Goal: Task Accomplishment & Management: Manage account settings

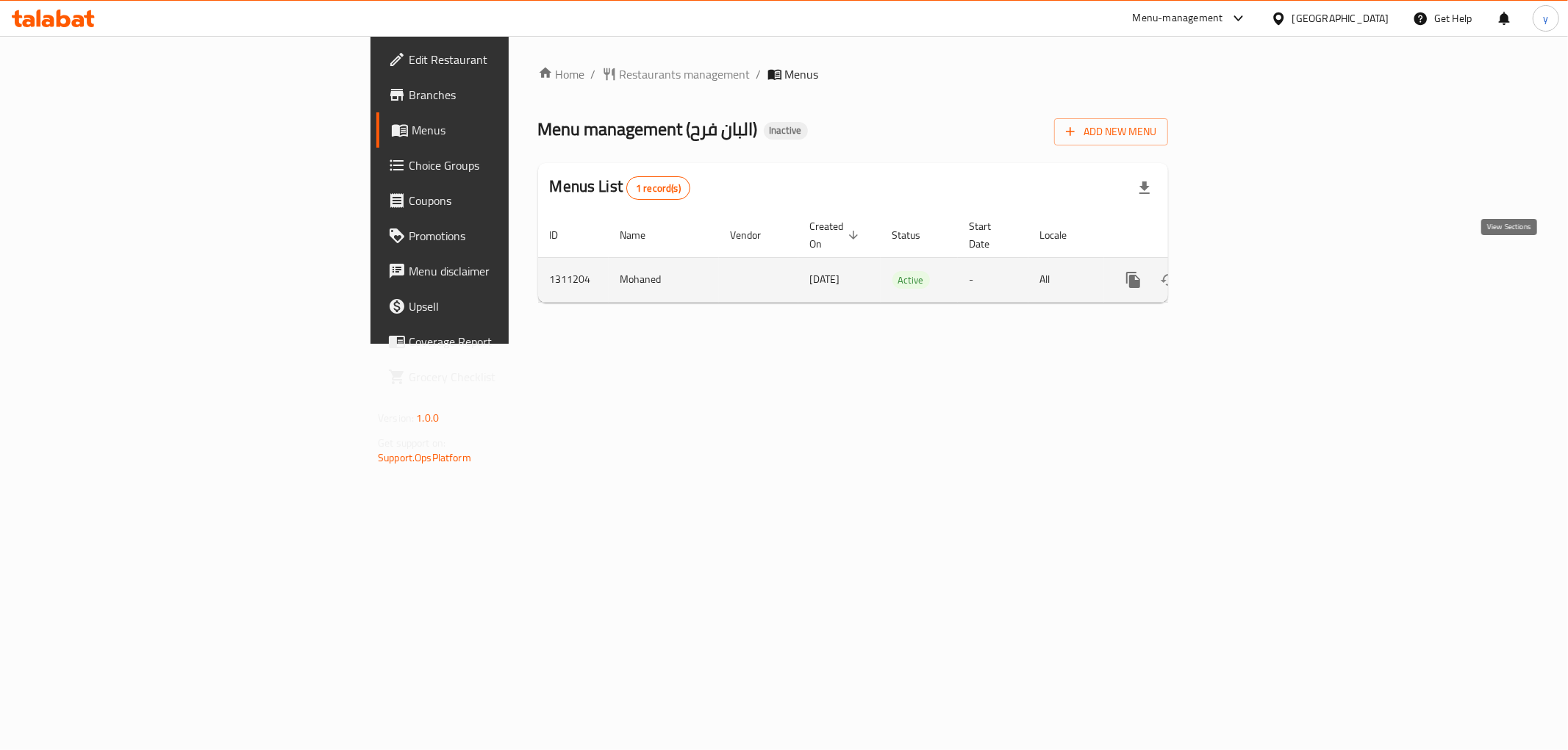
click at [1246, 274] on icon "enhanced table" at bounding box center [1239, 280] width 13 height 13
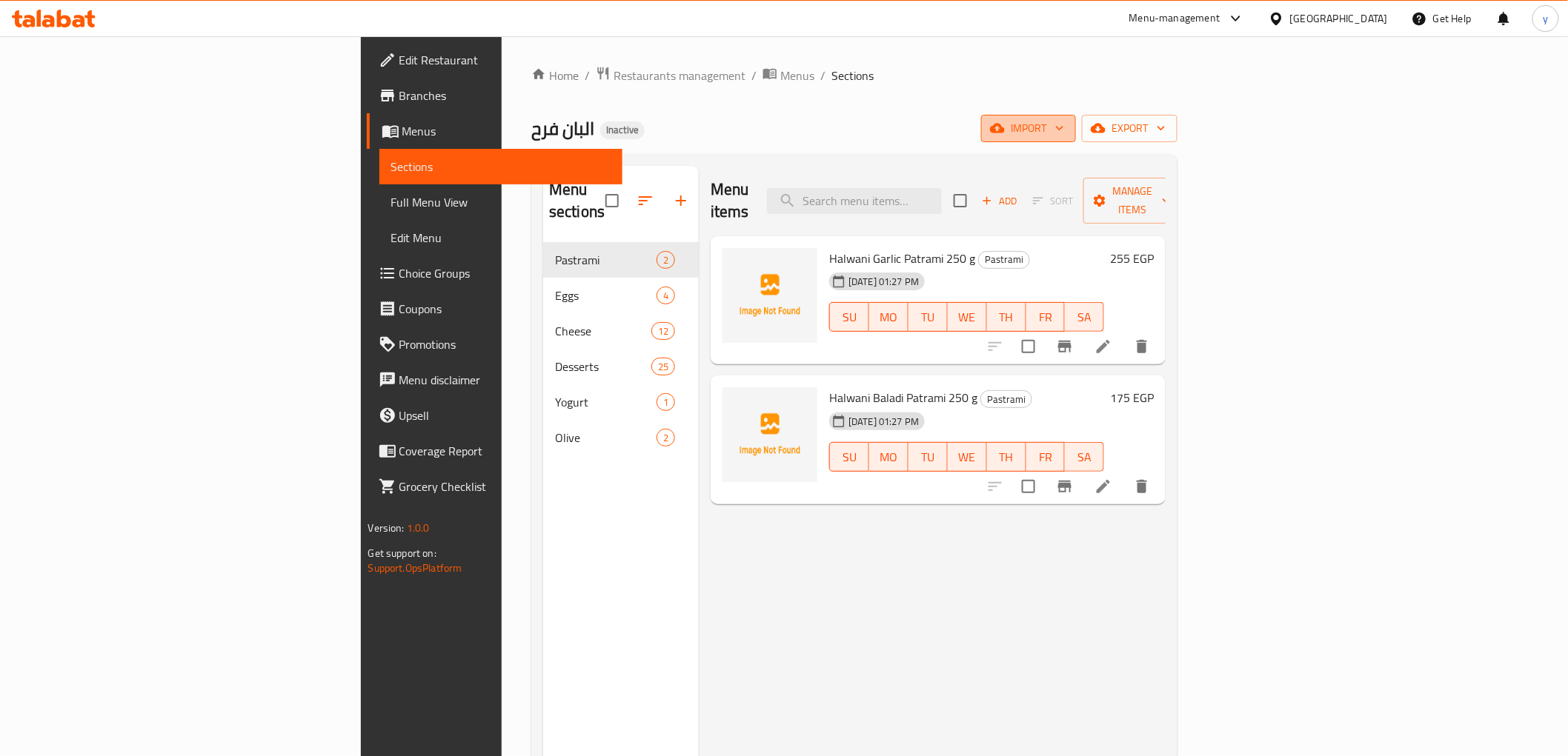
click at [1064, 127] on span "import" at bounding box center [1028, 129] width 71 height 19
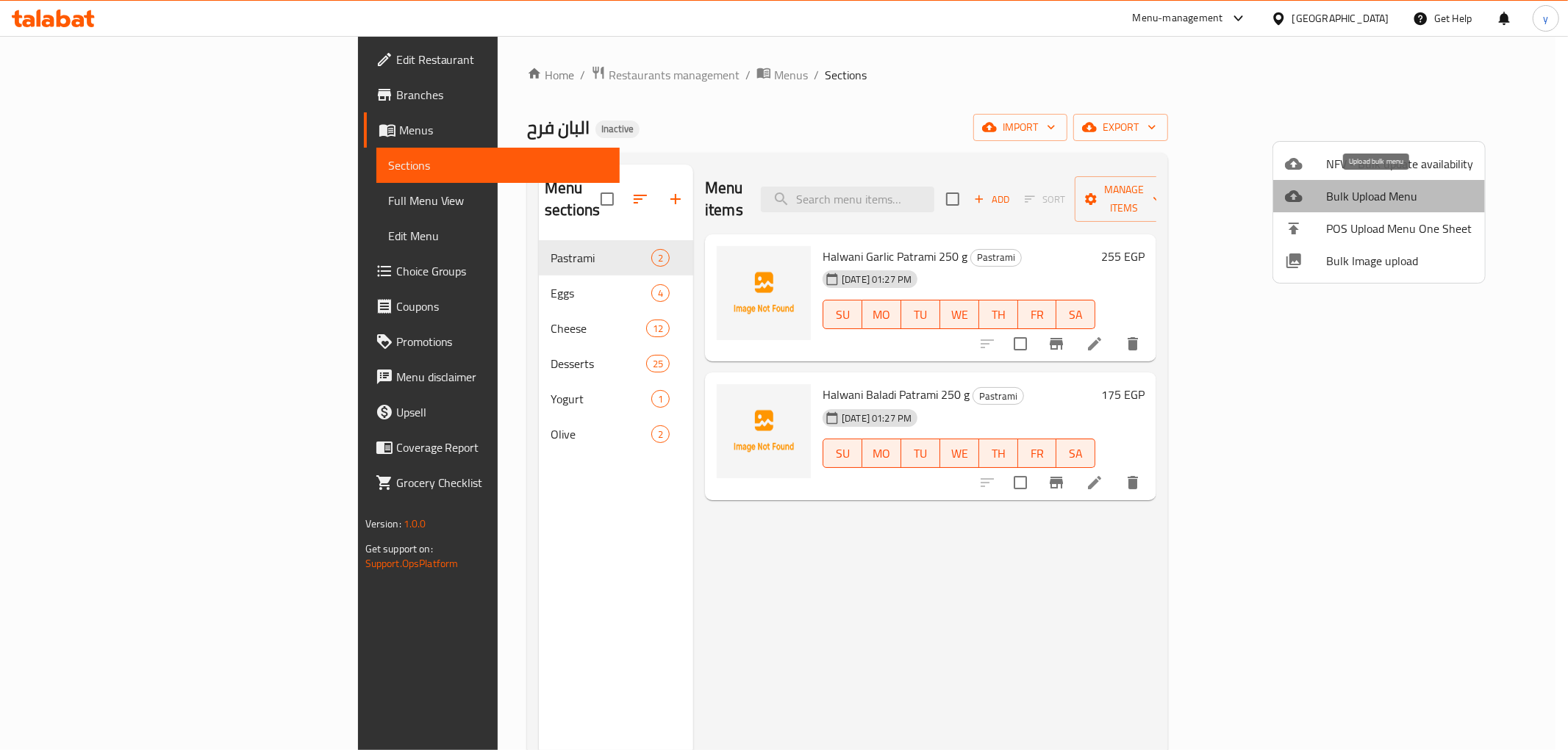
click at [1384, 203] on span "Bulk Upload Menu" at bounding box center [1399, 196] width 147 height 18
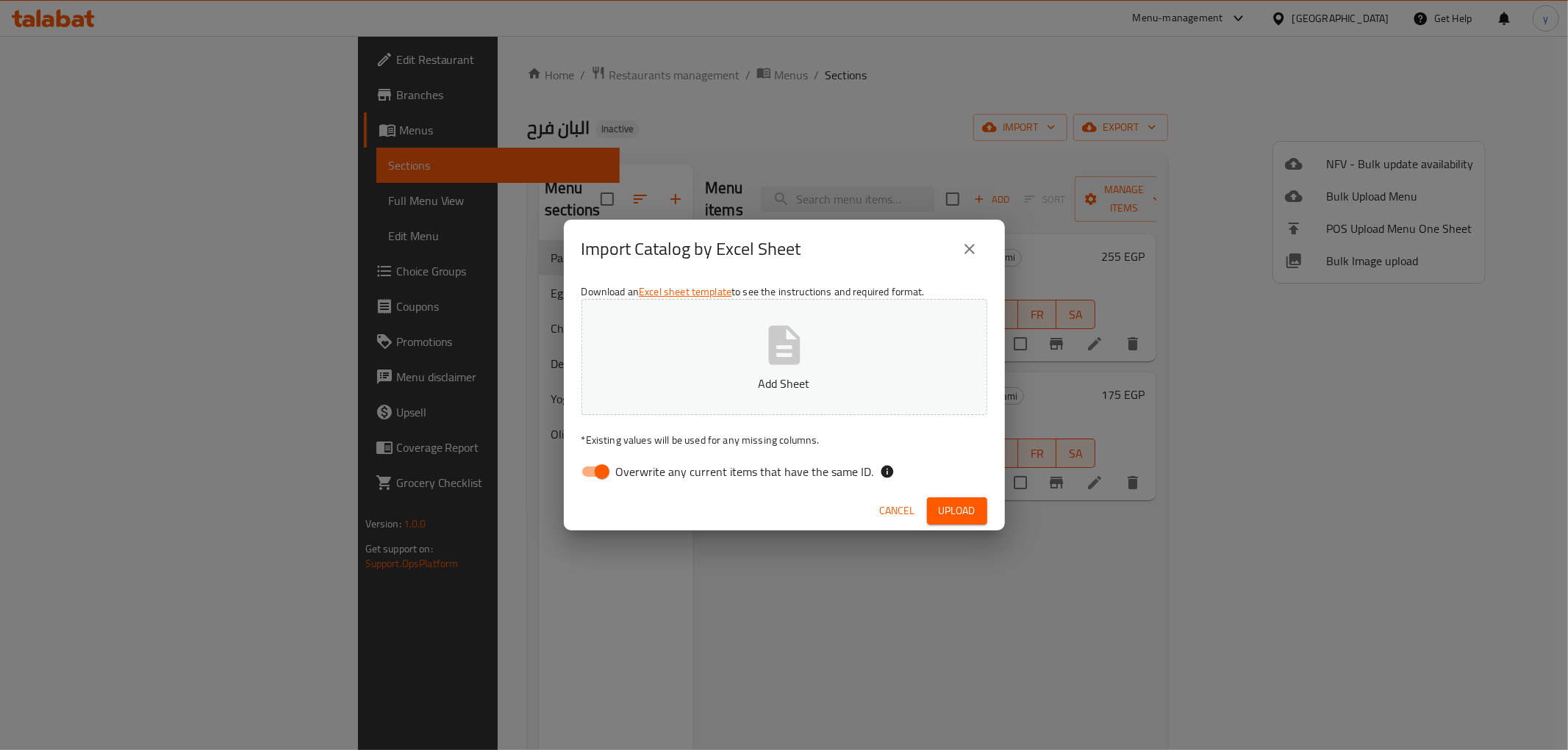
click at [601, 471] on input "Overwrite any current items that have the same ID." at bounding box center [602, 471] width 84 height 28
checkbox input "false"
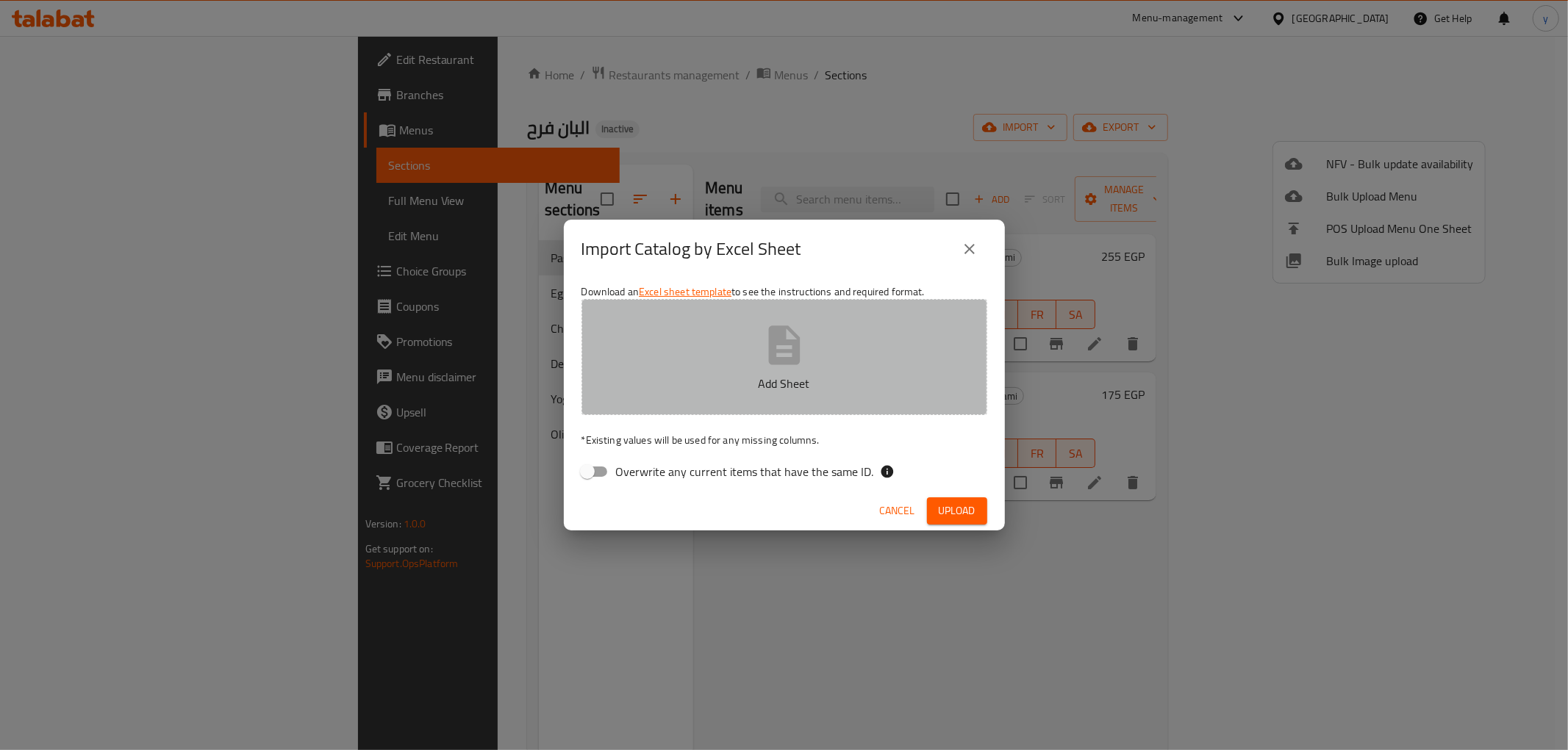
click at [717, 367] on button "Add Sheet" at bounding box center [784, 358] width 406 height 116
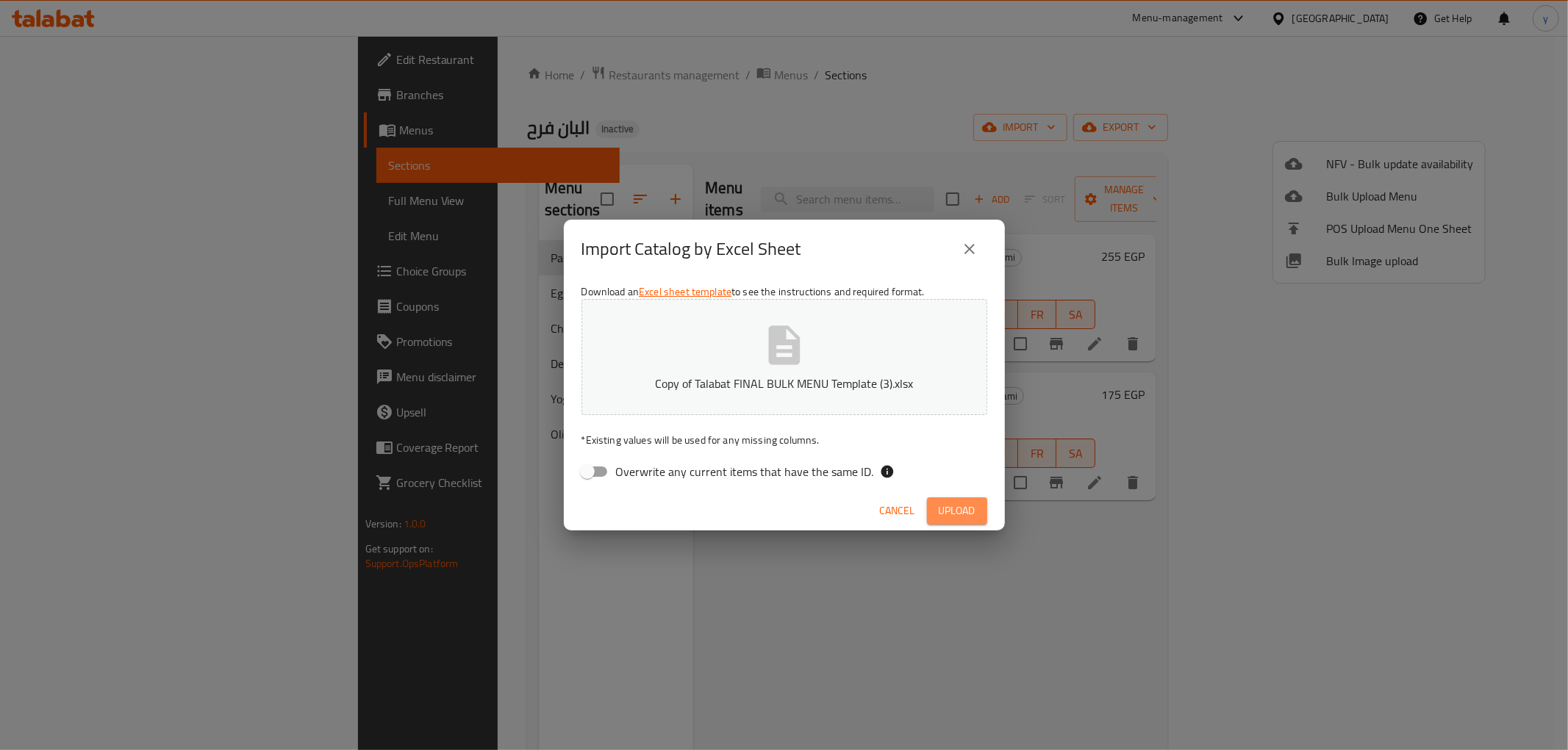
click at [963, 509] on span "Upload" at bounding box center [958, 511] width 37 height 19
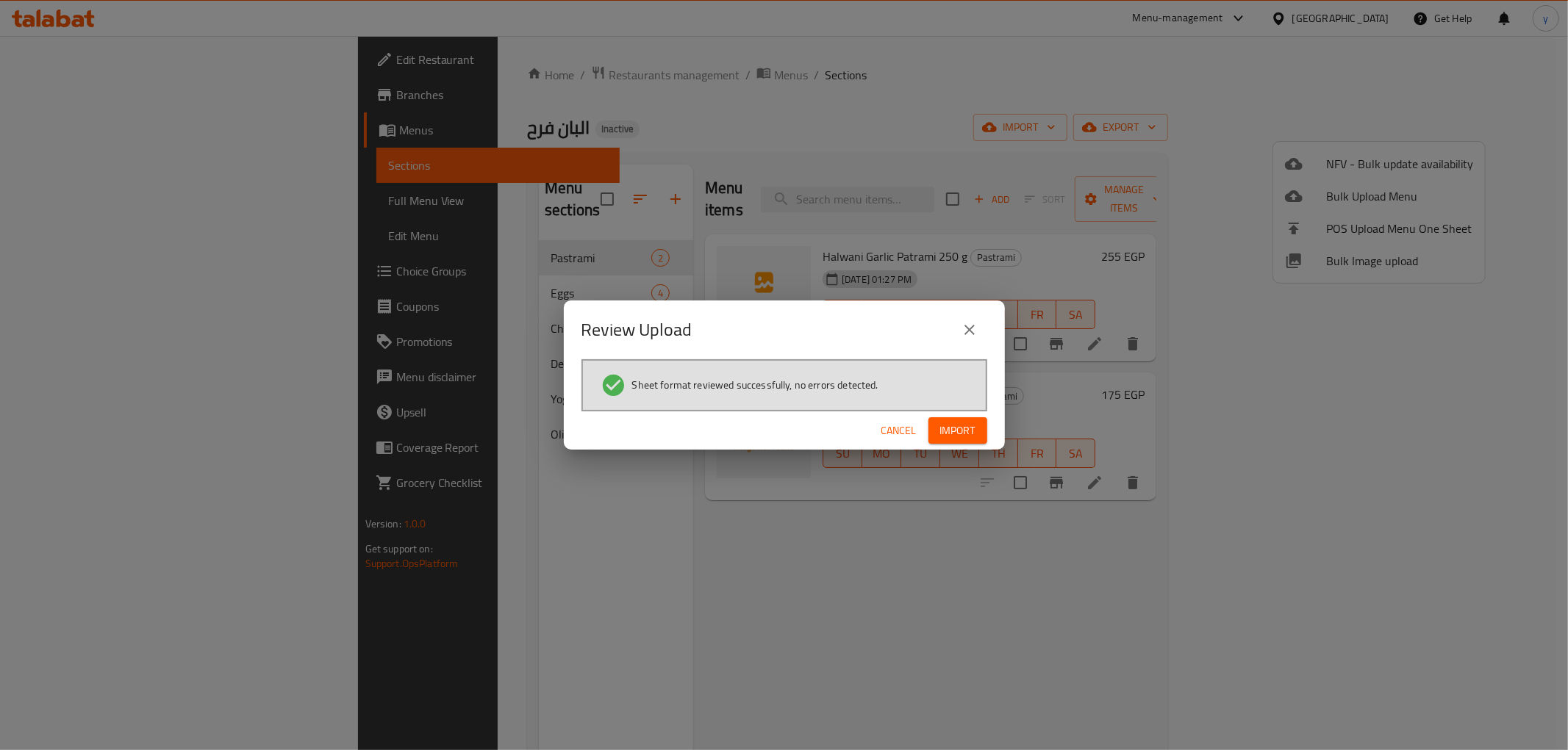
click at [958, 432] on span "Import" at bounding box center [958, 431] width 36 height 19
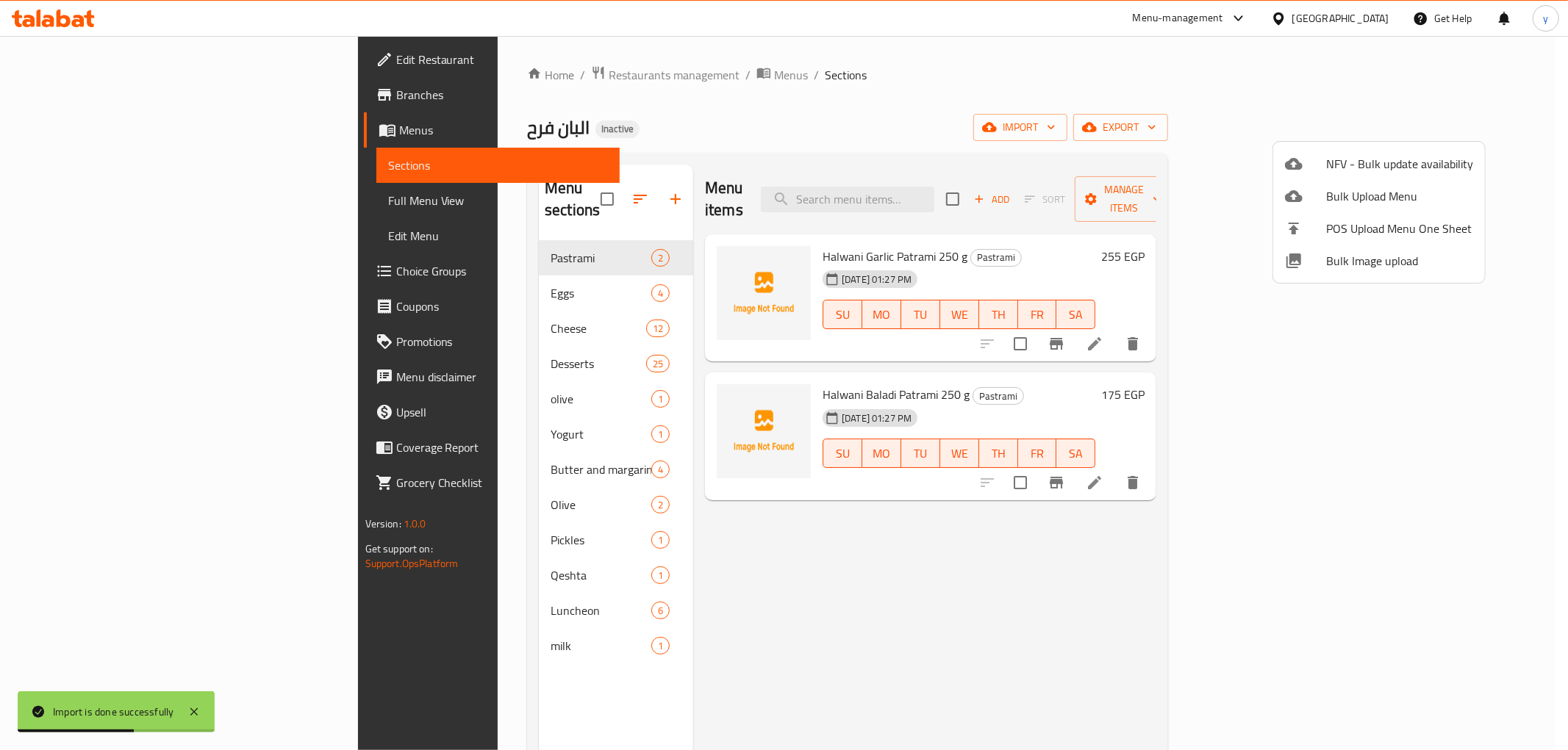
click at [64, 206] on div at bounding box center [784, 375] width 1568 height 750
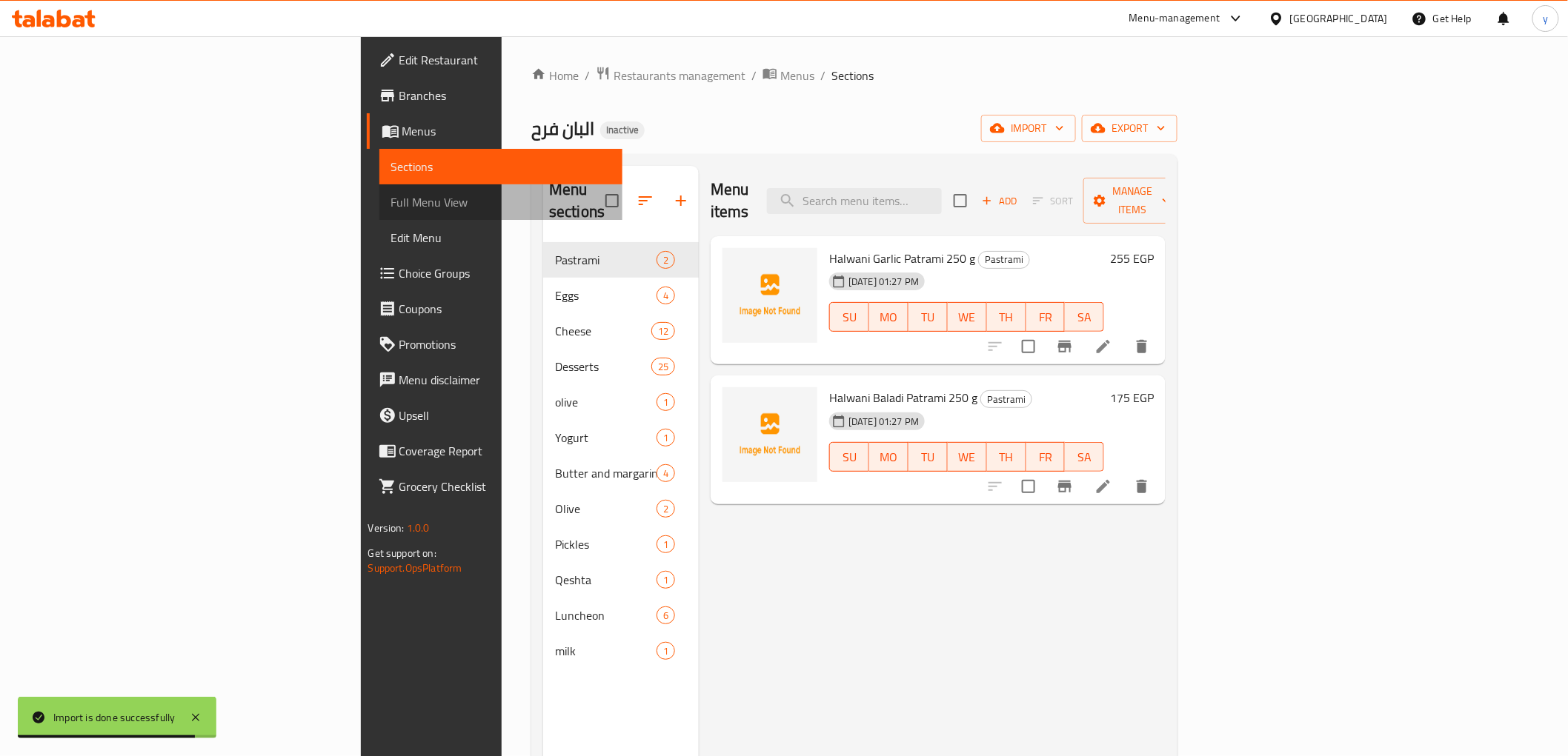
click at [392, 203] on span "Full Menu View" at bounding box center [501, 203] width 219 height 18
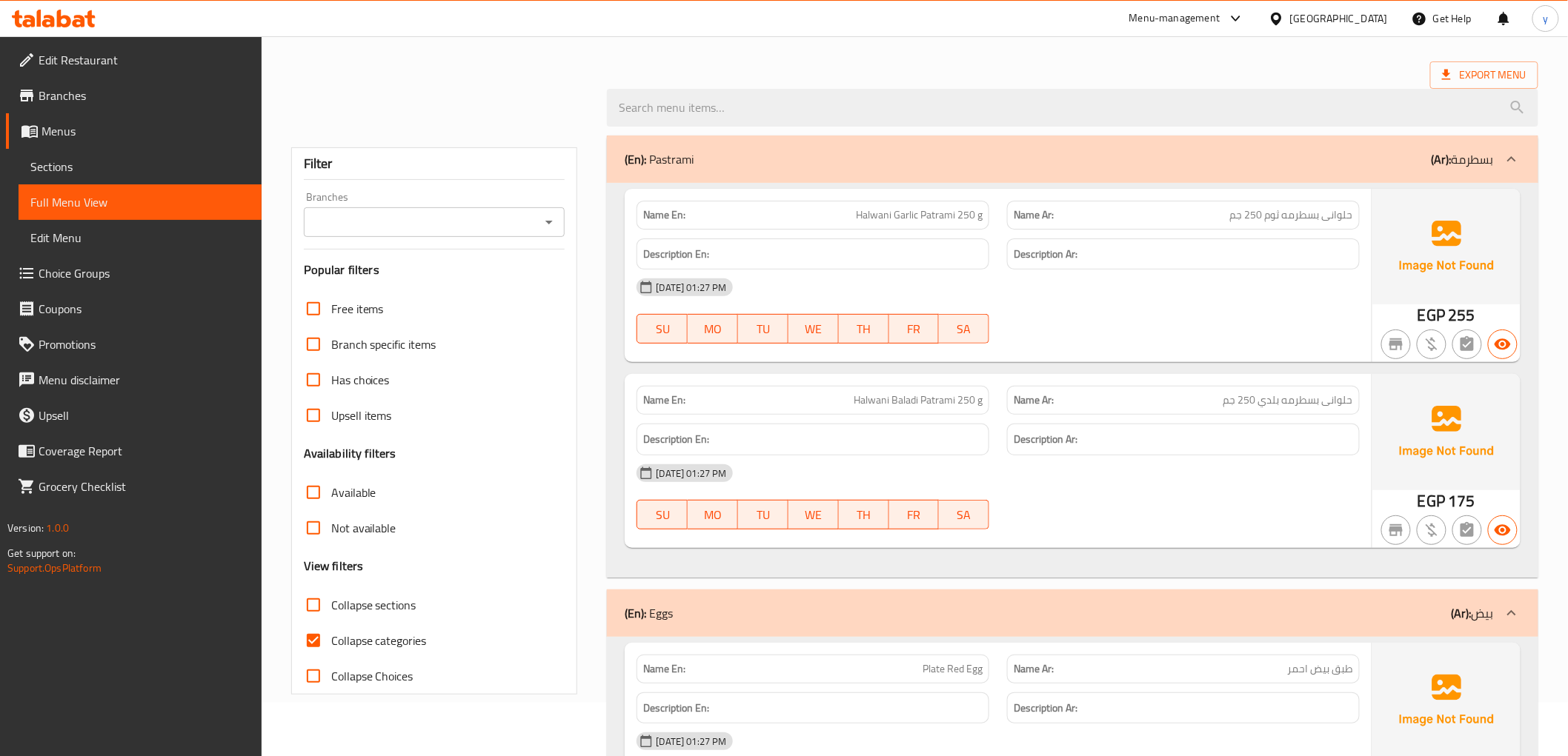
scroll to position [164, 0]
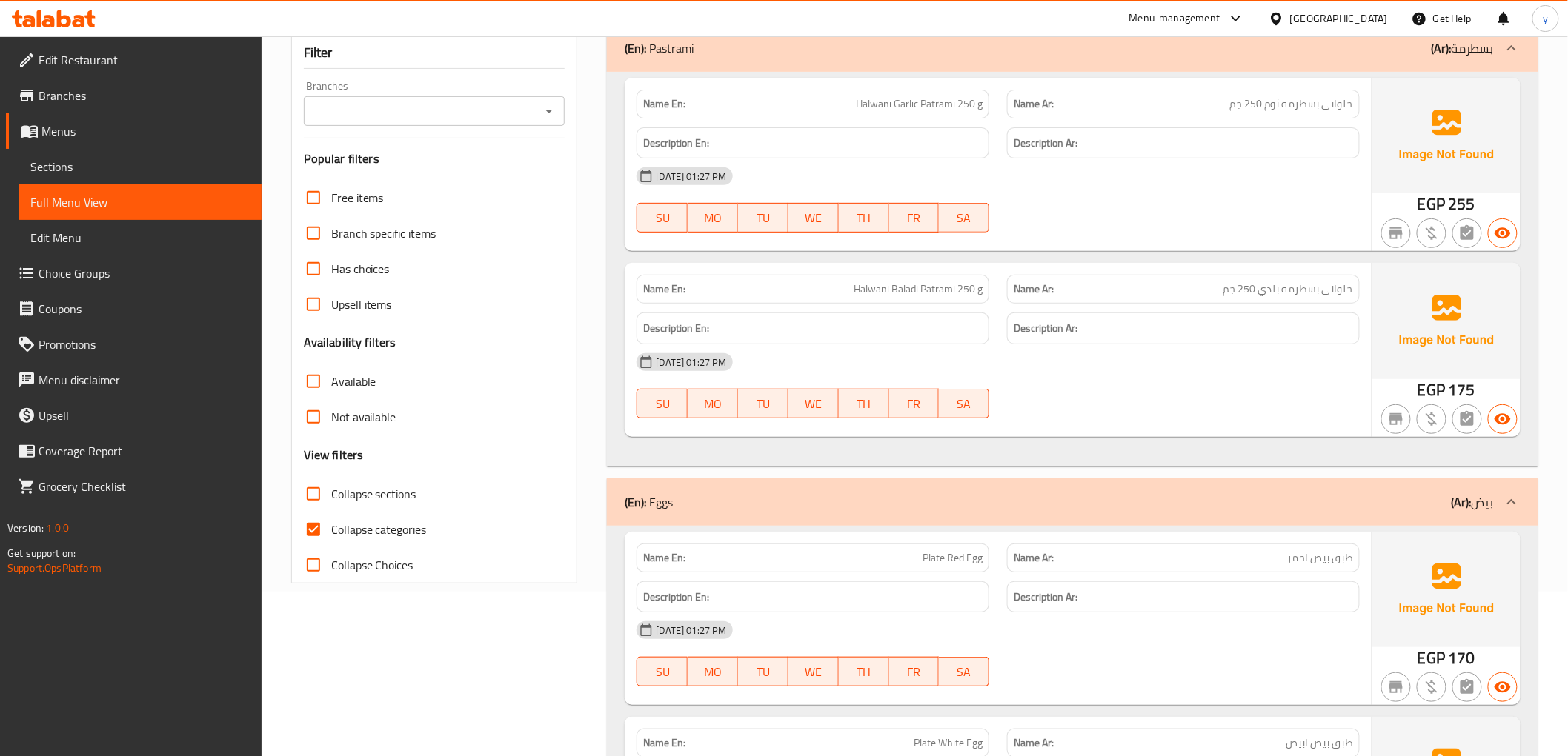
click at [312, 531] on input "Collapse categories" at bounding box center [313, 530] width 36 height 36
checkbox input "false"
click at [319, 496] on input "Collapse sections" at bounding box center [313, 494] width 36 height 36
checkbox input "true"
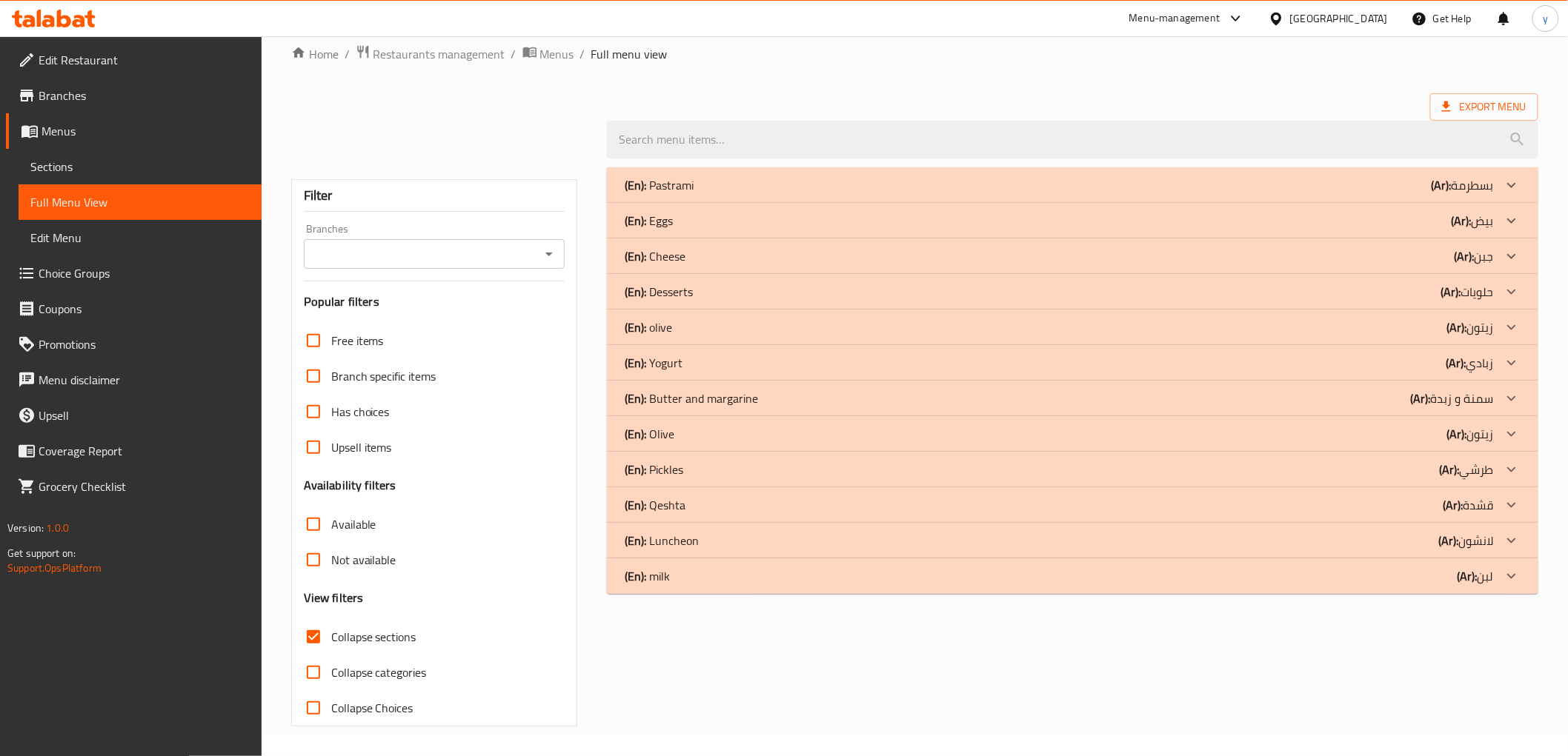
click at [315, 655] on input "Collapse categories" at bounding box center [313, 673] width 36 height 36
checkbox input "true"
click at [311, 557] on div "Free items Branch specific items Has choices Upsell items Availability filters …" at bounding box center [434, 524] width 261 height 403
click at [316, 707] on input "Collapse Choices" at bounding box center [313, 708] width 36 height 36
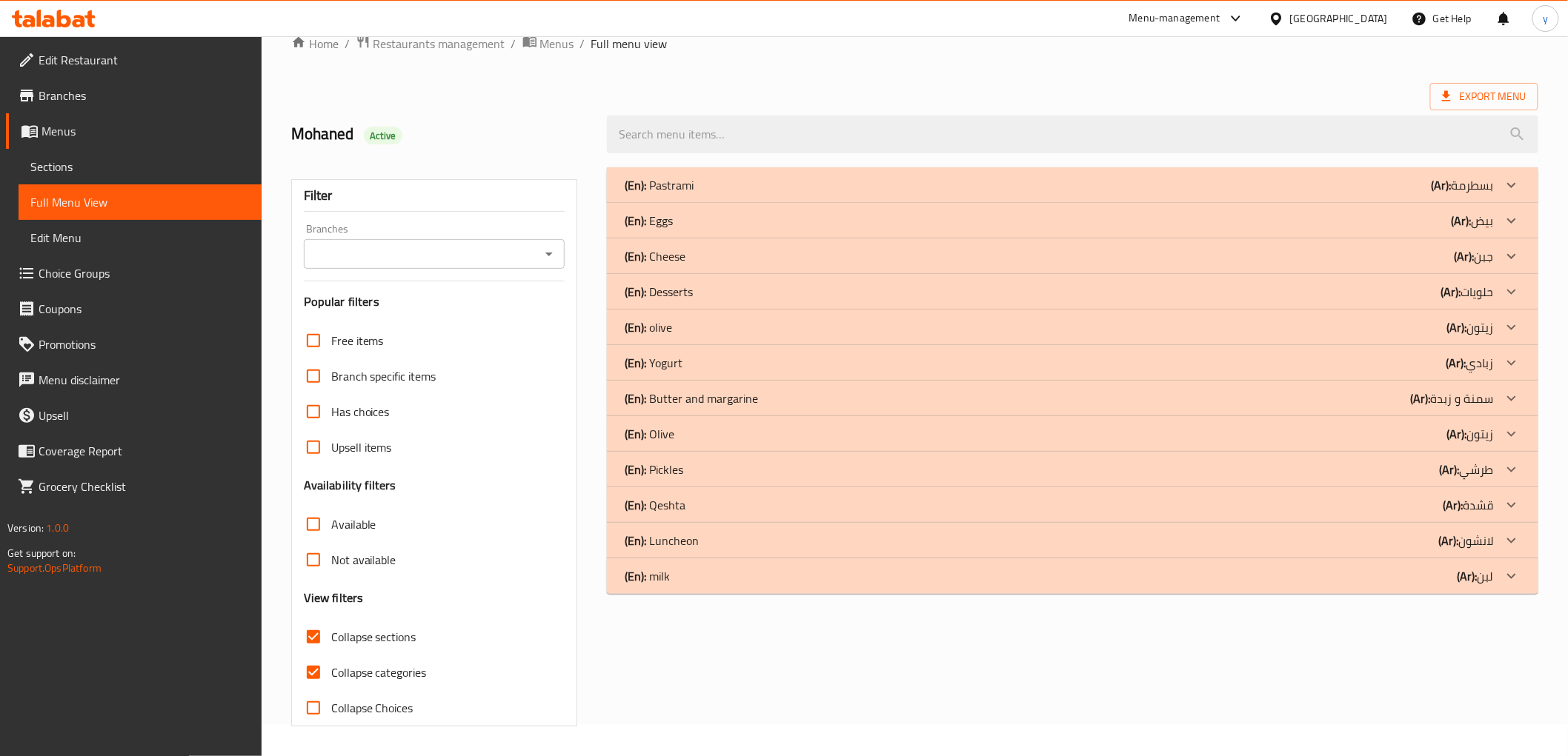
checkbox input "true"
click at [649, 581] on p "(En): milk" at bounding box center [647, 576] width 46 height 18
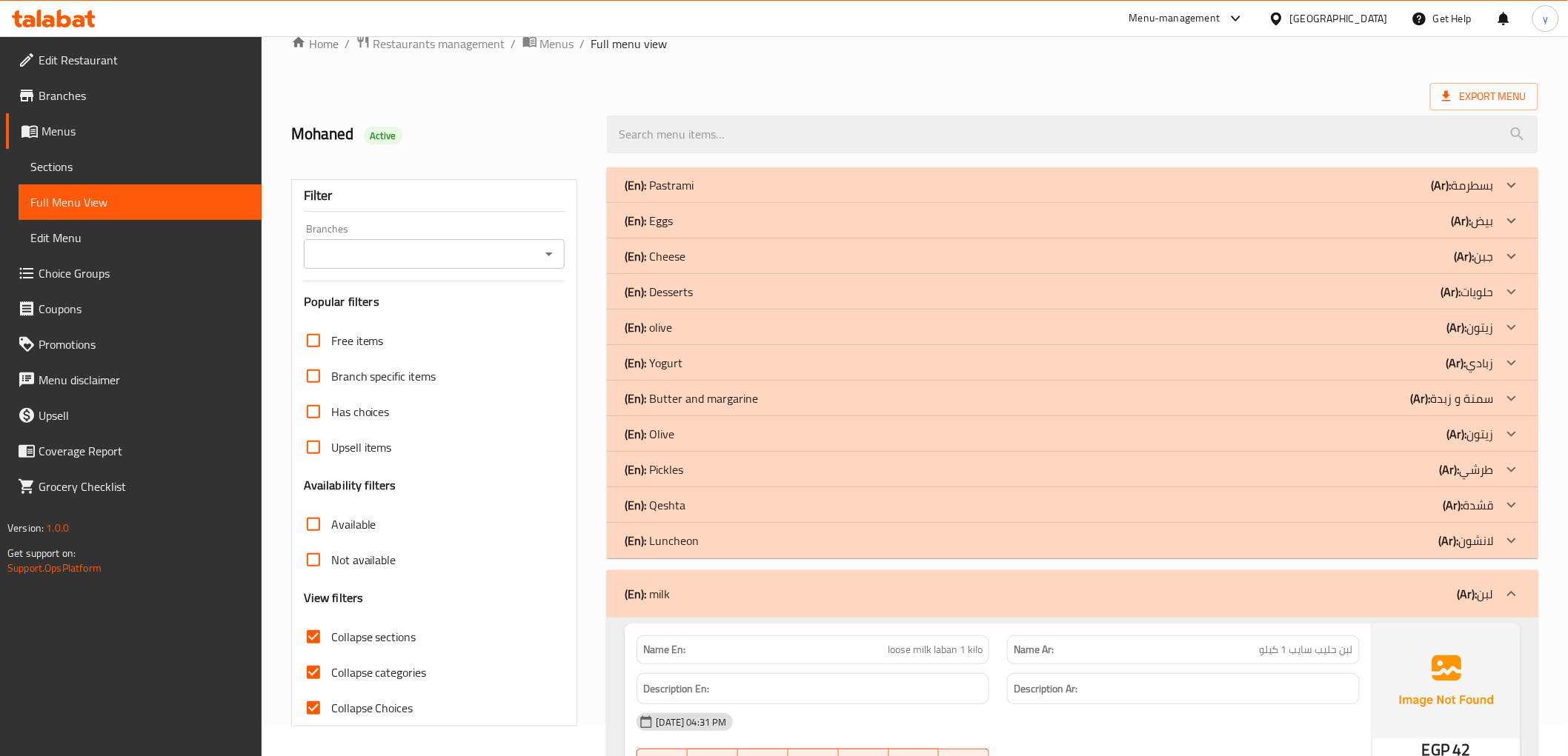
click at [724, 536] on div "(En): Luncheon (Ar): لانشون" at bounding box center [1058, 541] width 869 height 18
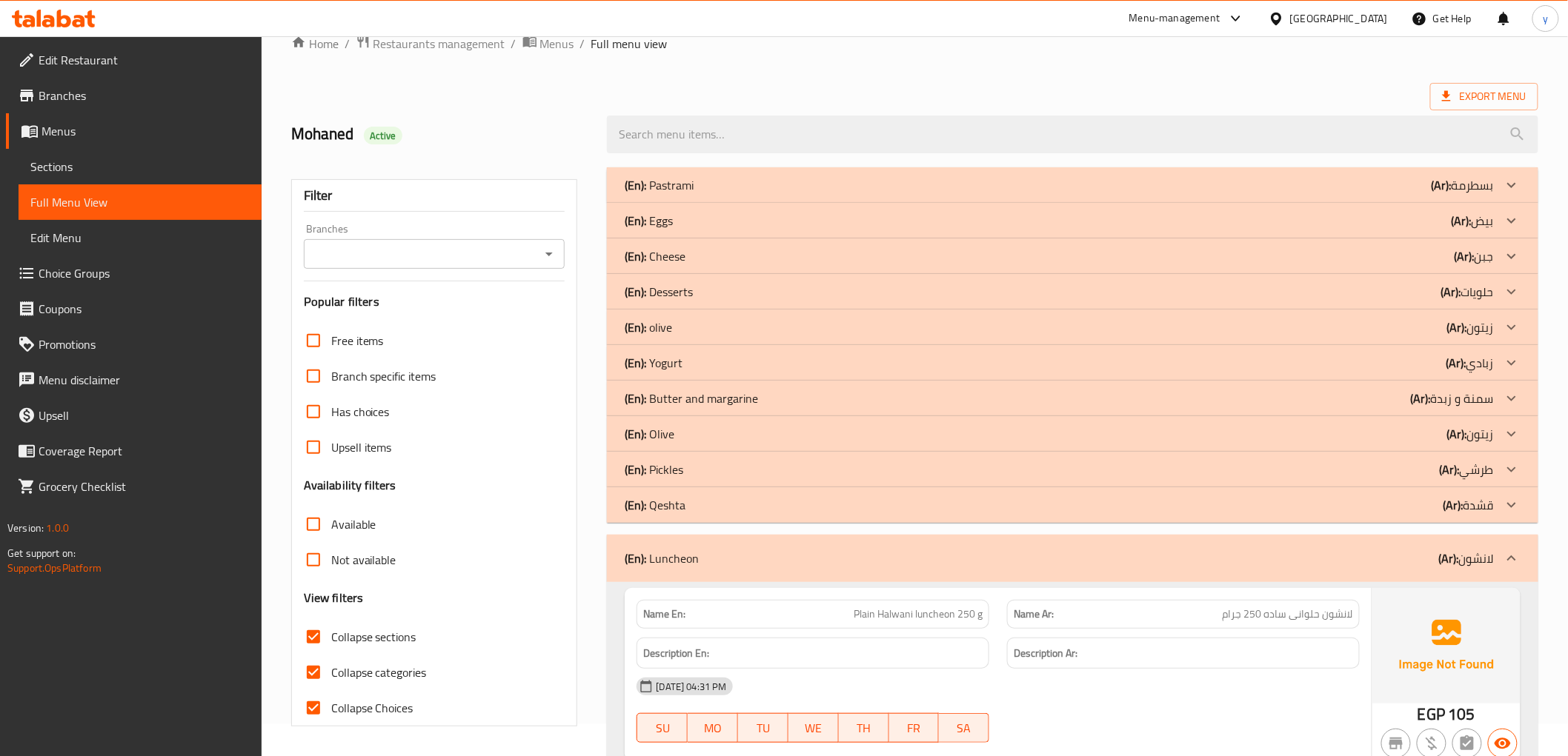
click at [694, 506] on div "(En): Qeshta (Ar): قشدة" at bounding box center [1058, 505] width 869 height 18
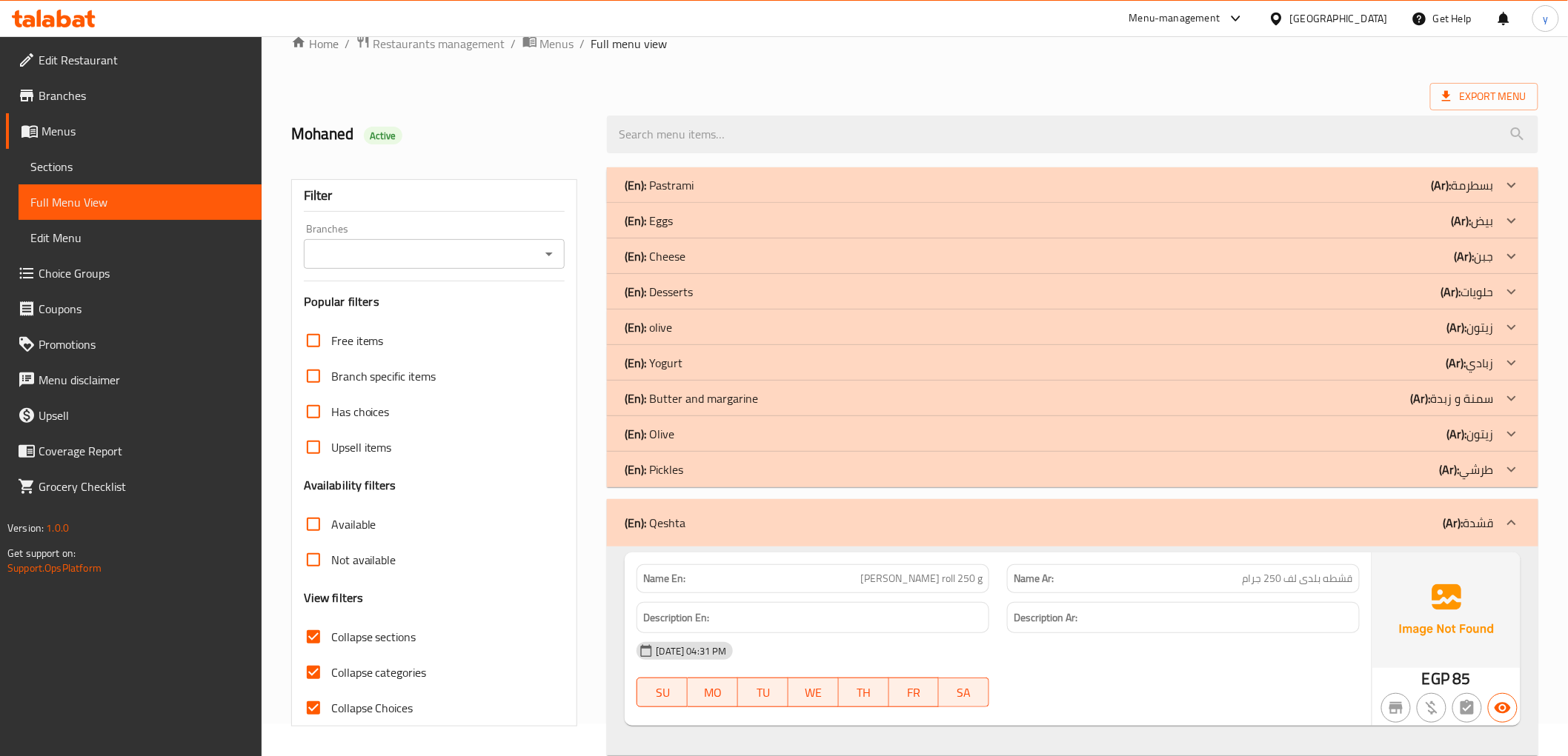
click at [691, 475] on div "(En): Pickles (Ar): طرشي" at bounding box center [1058, 470] width 869 height 18
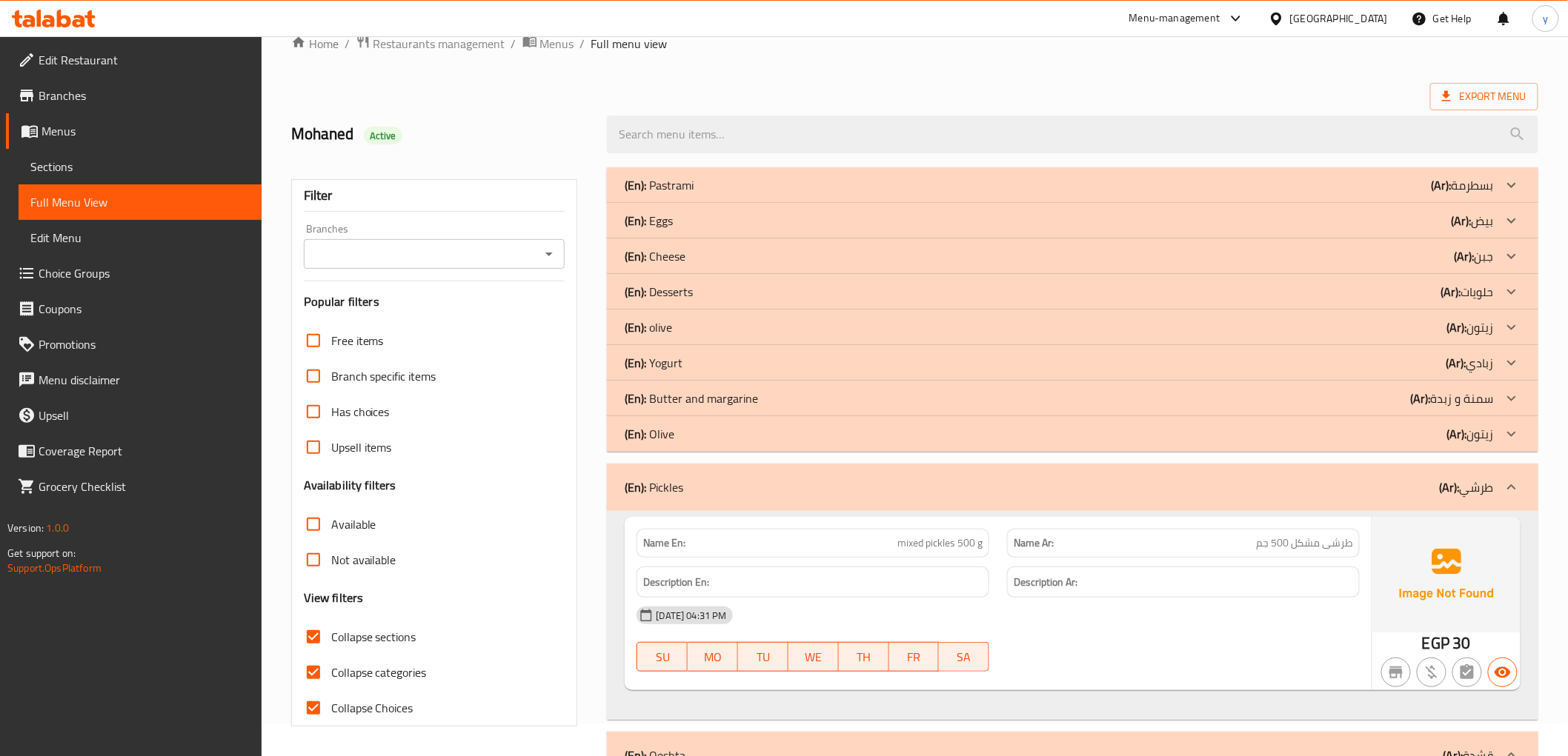
click at [687, 435] on div "(En): Olive (Ar): زيتون" at bounding box center [1058, 435] width 869 height 18
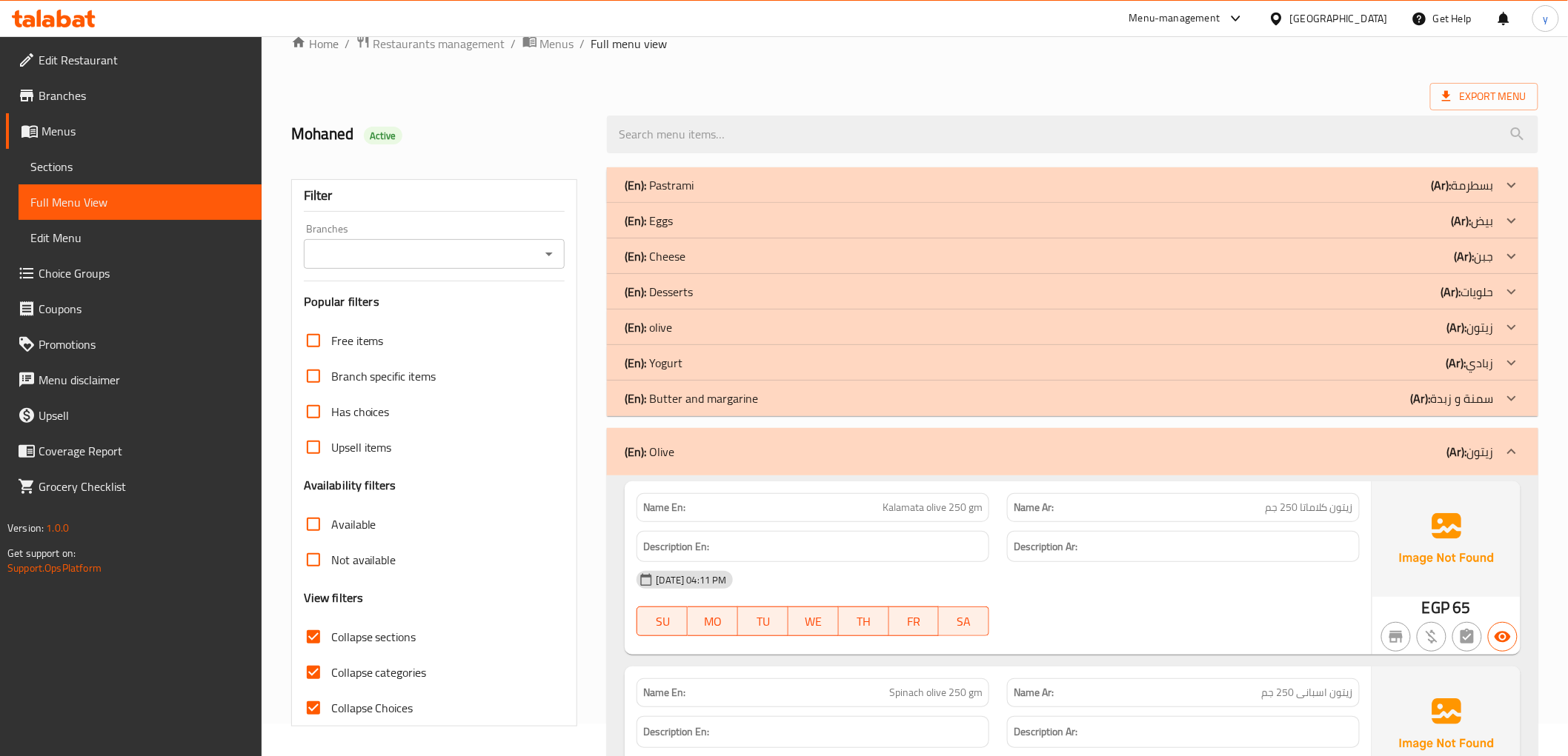
click at [735, 400] on p "(En): Butter and margarine" at bounding box center [691, 399] width 134 height 18
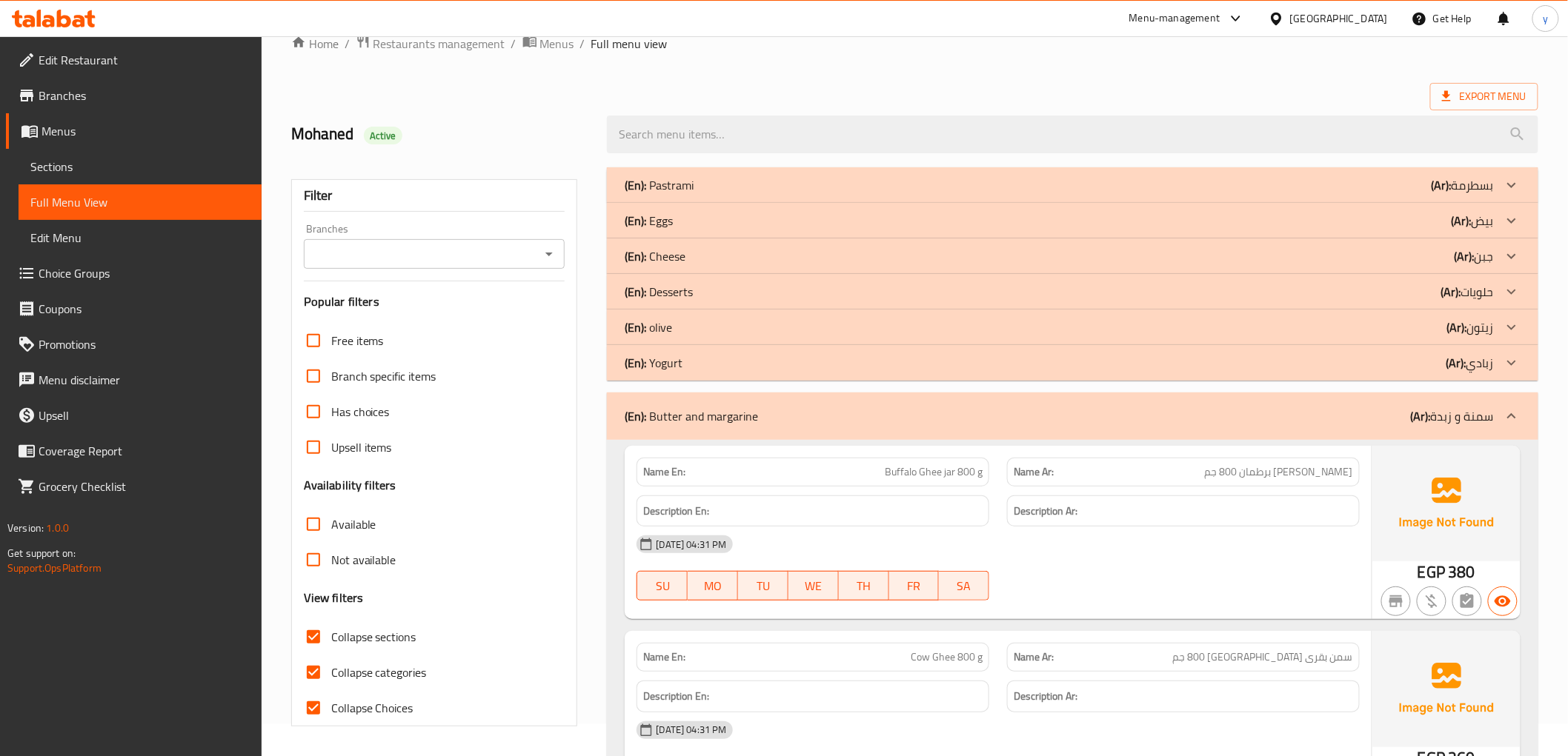
click at [706, 326] on div "(En): olive (Ar): [PERSON_NAME]" at bounding box center [1058, 327] width 869 height 18
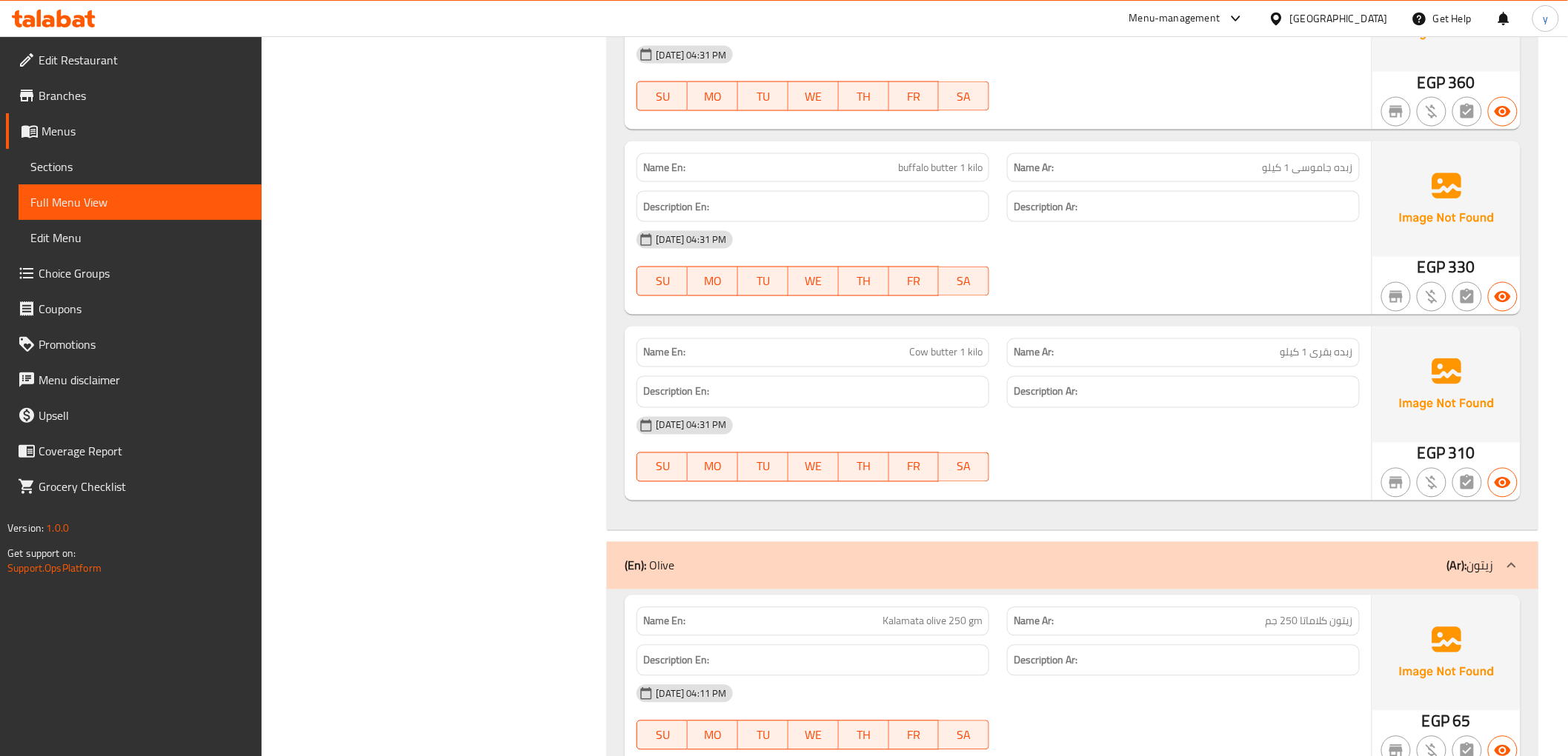
scroll to position [1102, 0]
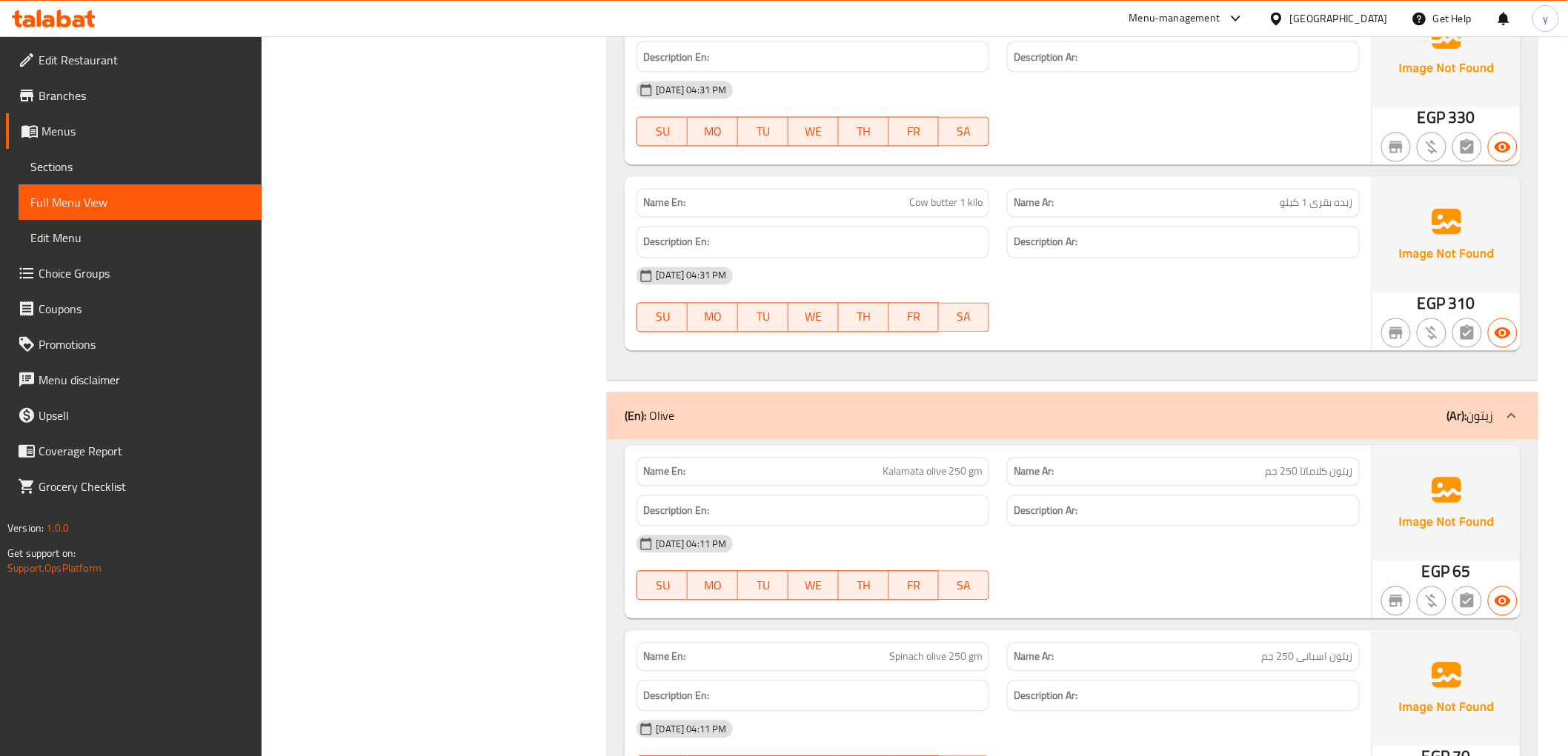
click at [732, 424] on div "(En): Olive (Ar): زيتون" at bounding box center [1058, 417] width 869 height 18
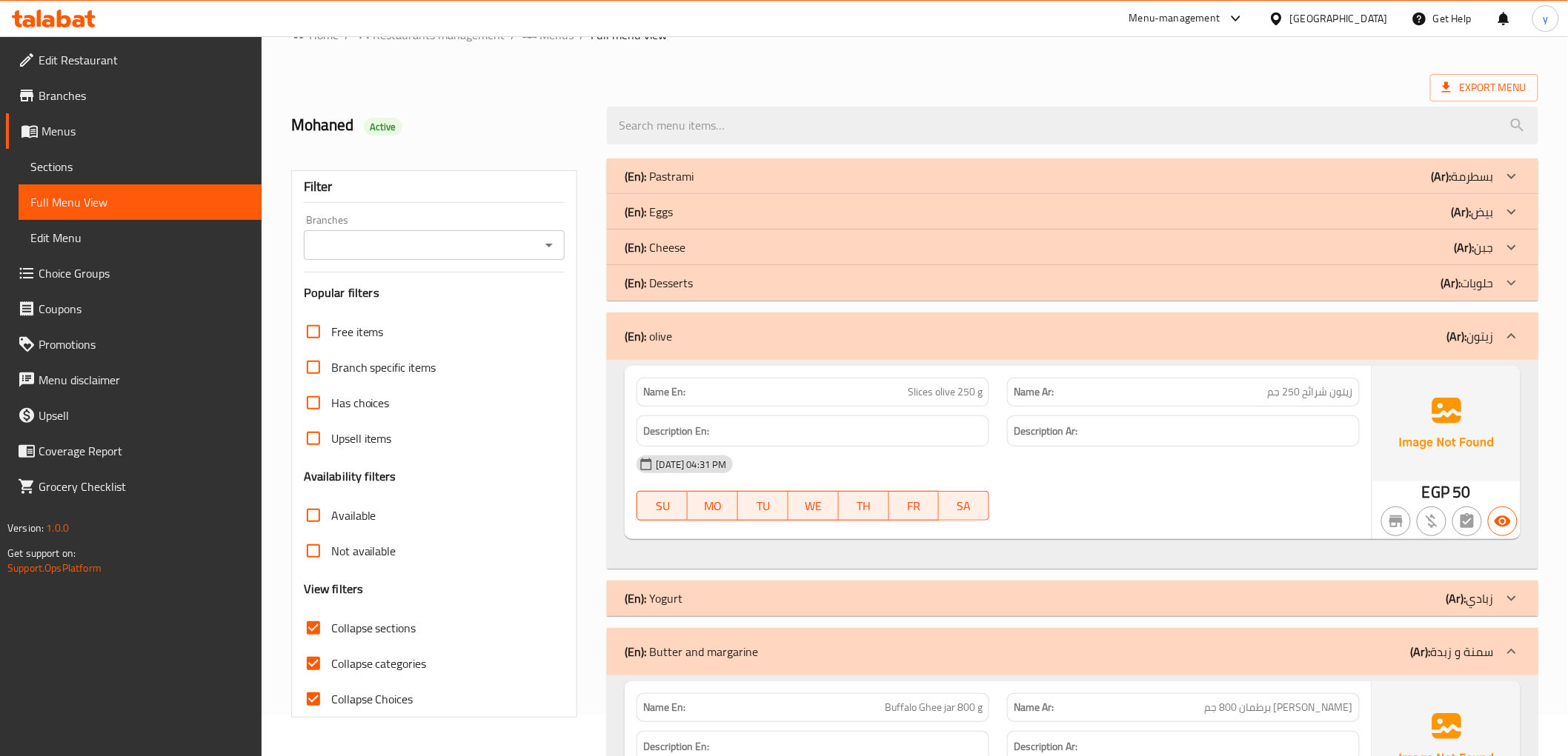
scroll to position [0, 0]
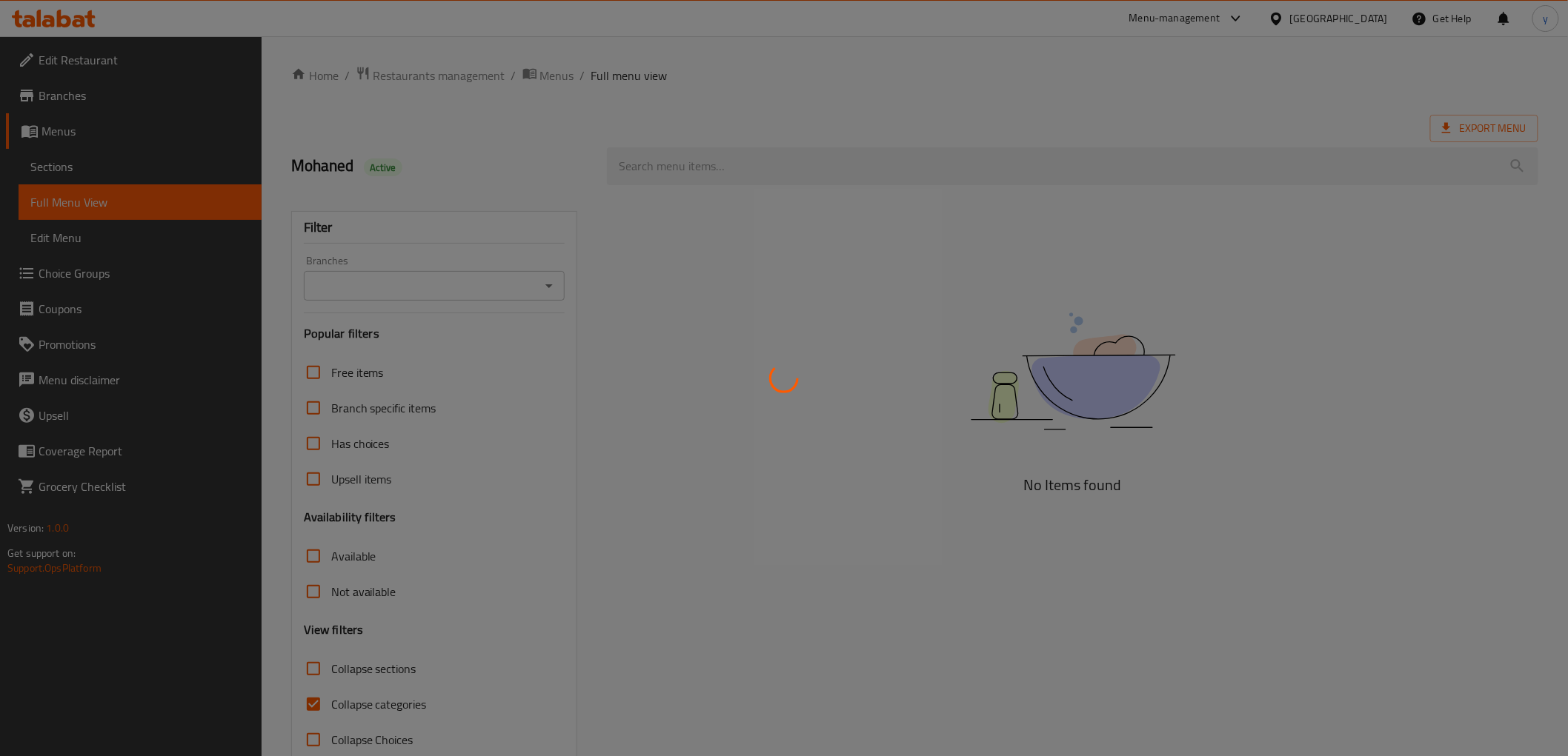
click at [1273, 20] on div at bounding box center [784, 378] width 1568 height 756
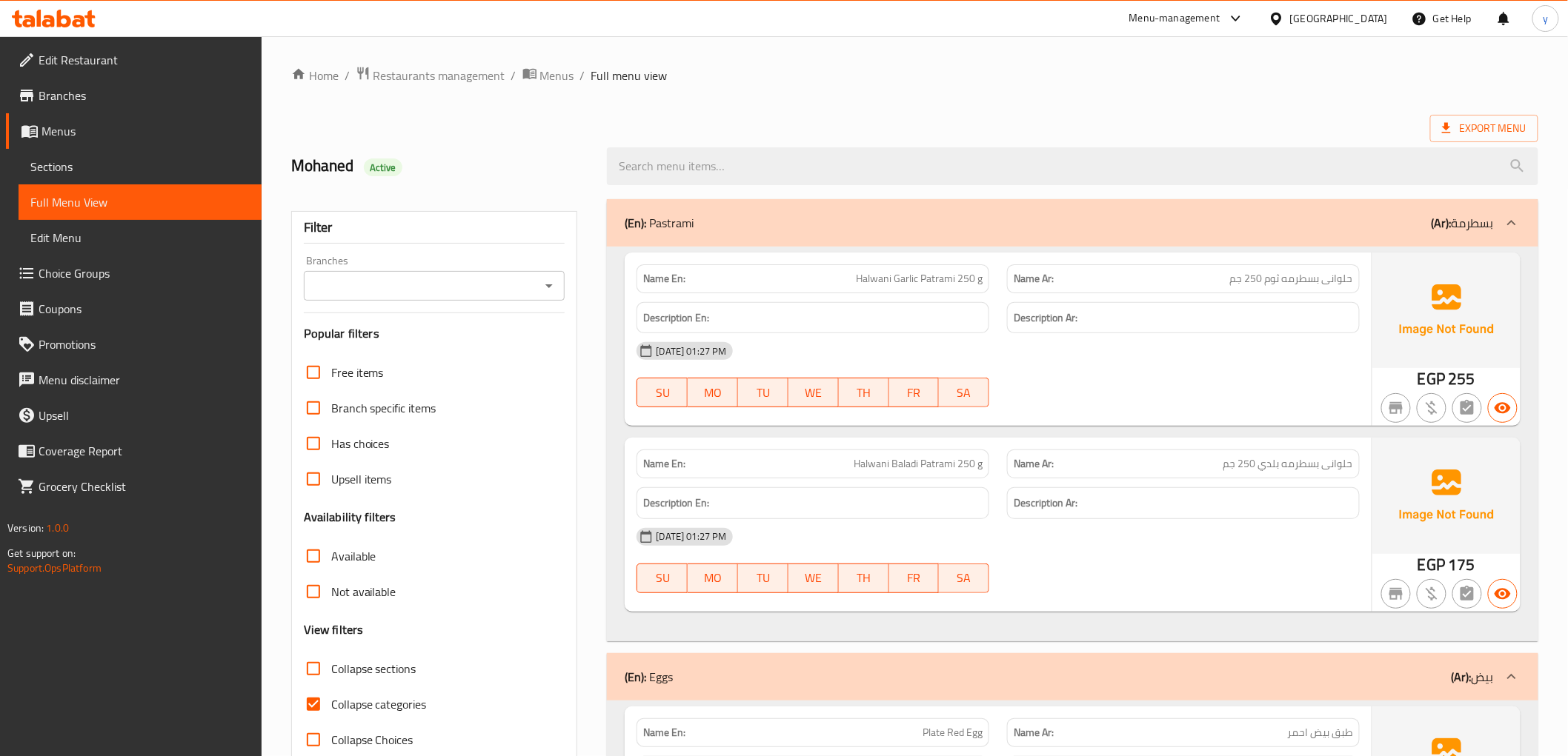
click at [1220, 13] on div "Menu-management" at bounding box center [1175, 19] width 91 height 18
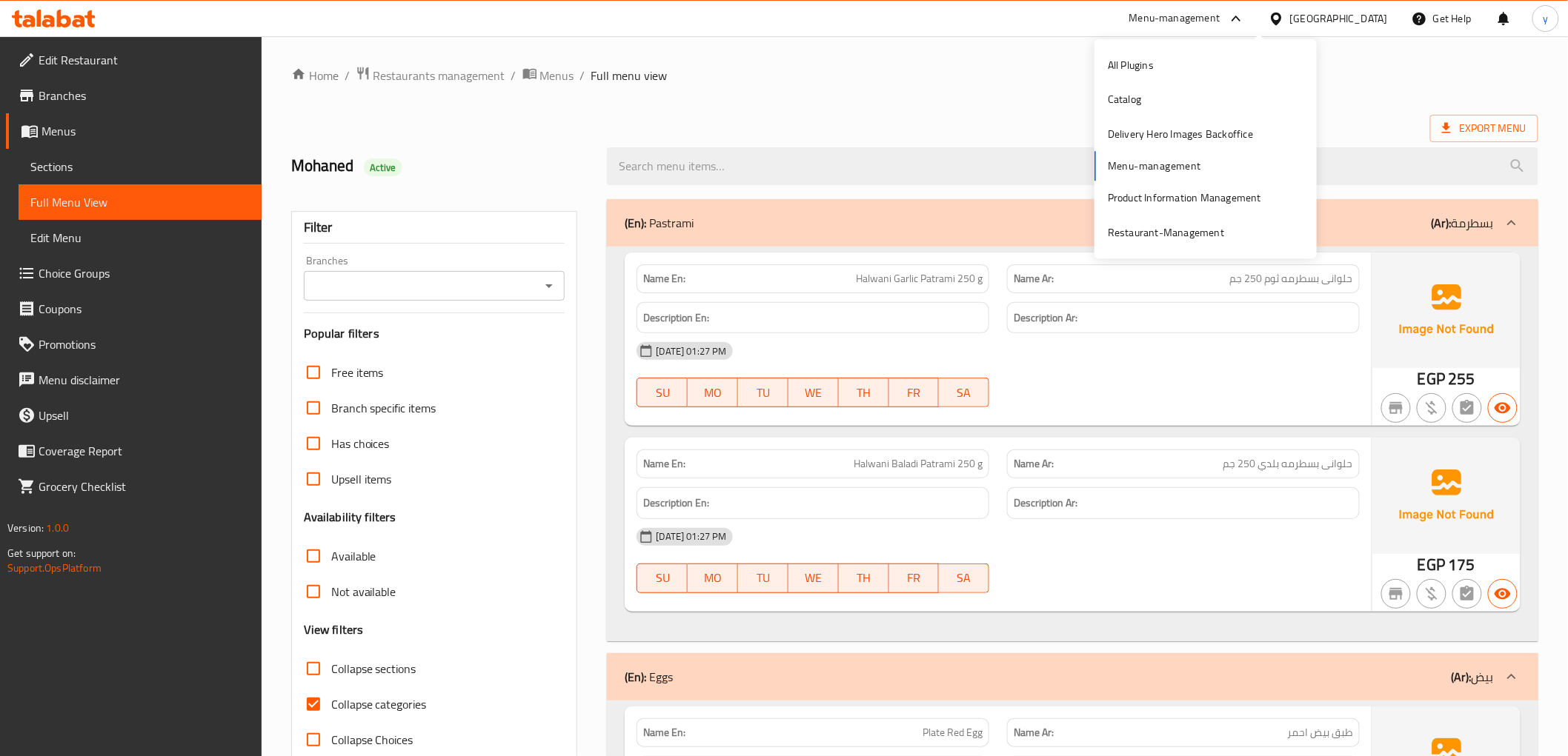
click at [92, 94] on span "Branches" at bounding box center [143, 96] width 211 height 18
